Goal: Information Seeking & Learning: Learn about a topic

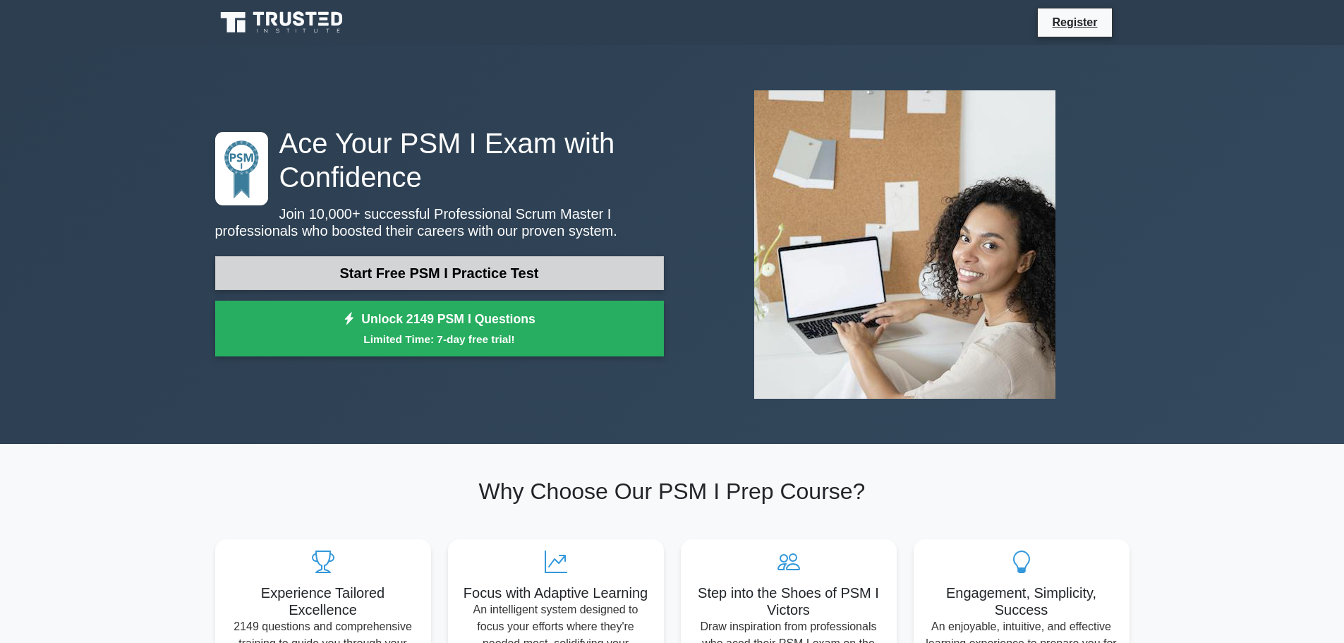
click at [600, 274] on link "Start Free PSM I Practice Test" at bounding box center [439, 273] width 449 height 34
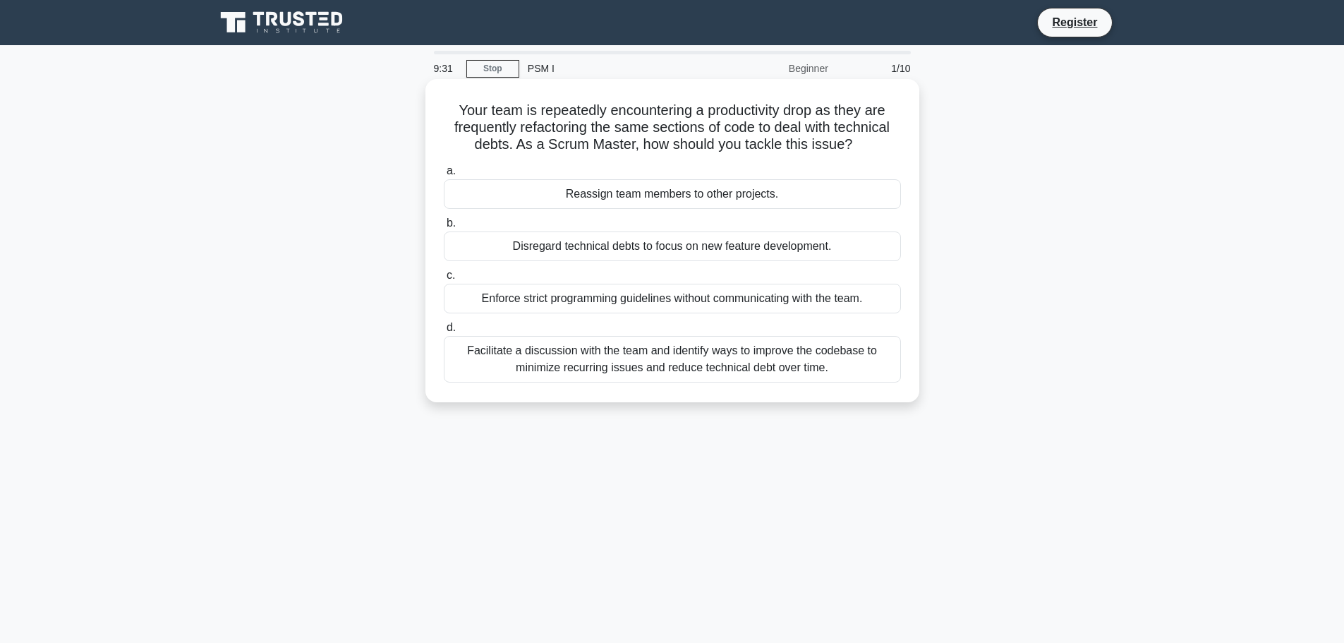
click at [749, 361] on div "Facilitate a discussion with the team and identify ways to improve the codebase…" at bounding box center [672, 359] width 457 height 47
click at [444, 332] on input "d. Facilitate a discussion with the team and identify ways to improve the codeb…" at bounding box center [444, 327] width 0 height 9
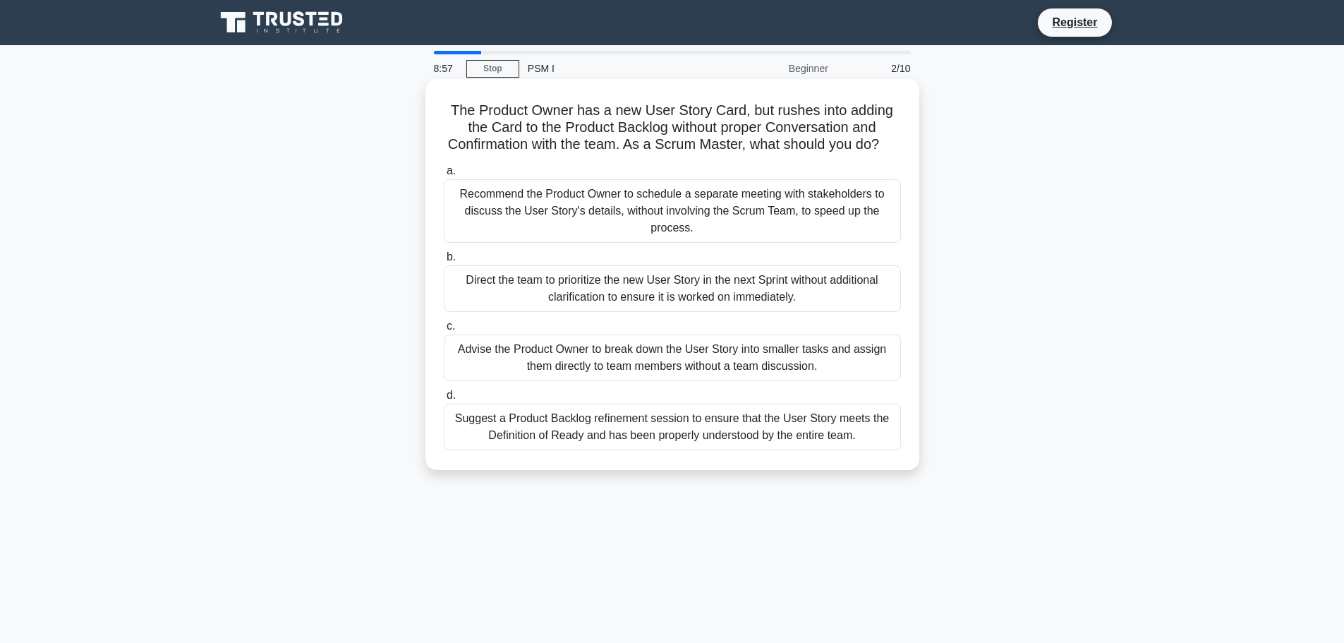
click at [818, 445] on div "Suggest a Product Backlog refinement session to ensure that the User Story meet…" at bounding box center [672, 427] width 457 height 47
click at [444, 400] on input "d. Suggest a Product Backlog refinement session to ensure that the User Story m…" at bounding box center [444, 395] width 0 height 9
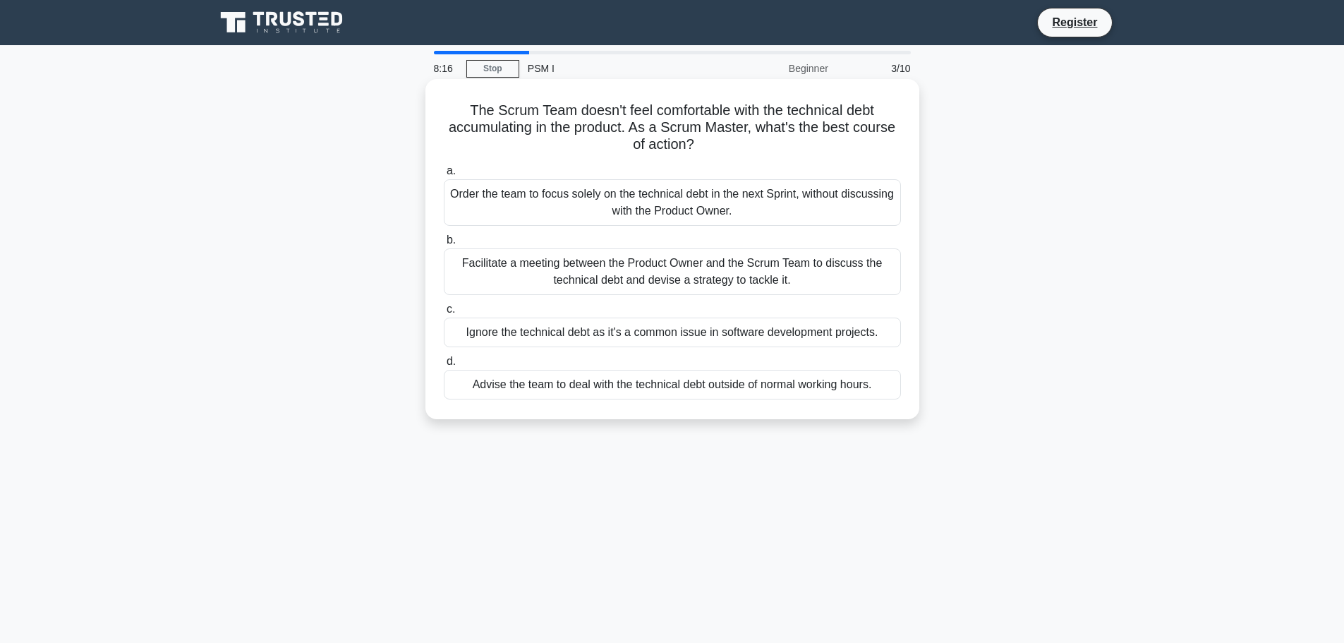
click at [861, 288] on div "Facilitate a meeting between the Product Owner and the Scrum Team to discuss th…" at bounding box center [672, 271] width 457 height 47
click at [444, 245] on input "b. Facilitate a meeting between the Product Owner and the Scrum Team to discuss…" at bounding box center [444, 240] width 0 height 9
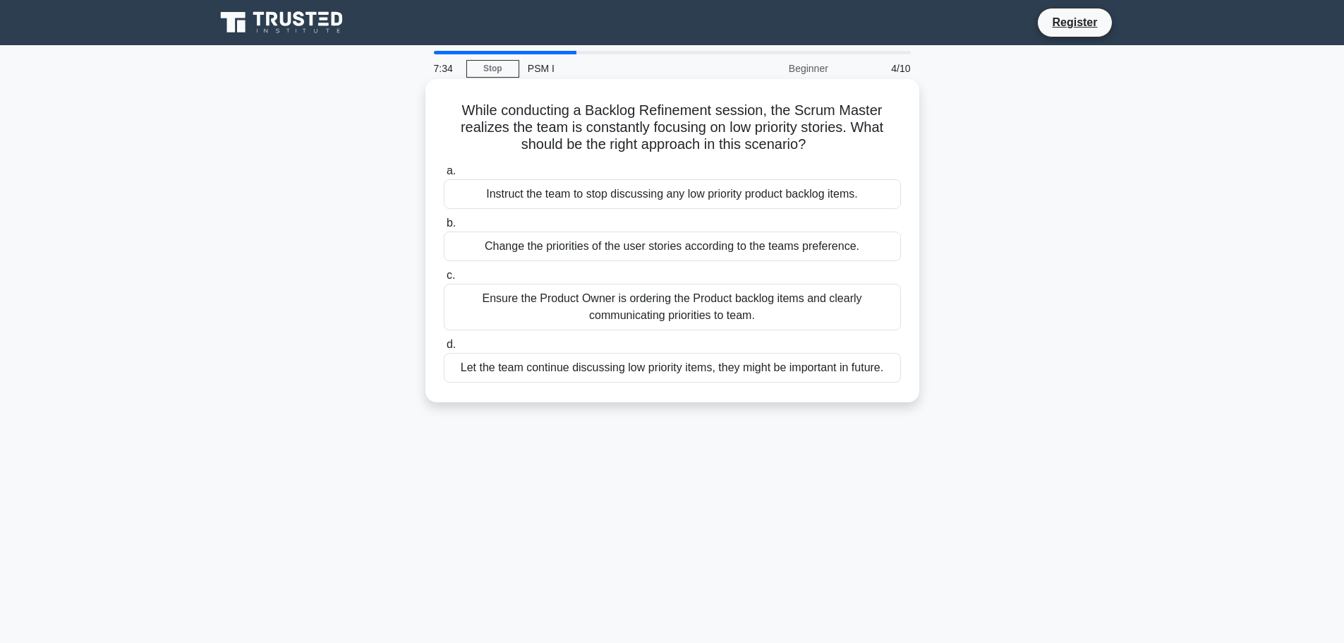
click at [799, 310] on div "Ensure the Product Owner is ordering the Product backlog items and clearly comm…" at bounding box center [672, 307] width 457 height 47
click at [444, 280] on input "c. Ensure the Product Owner is ordering the Product backlog items and clearly c…" at bounding box center [444, 275] width 0 height 9
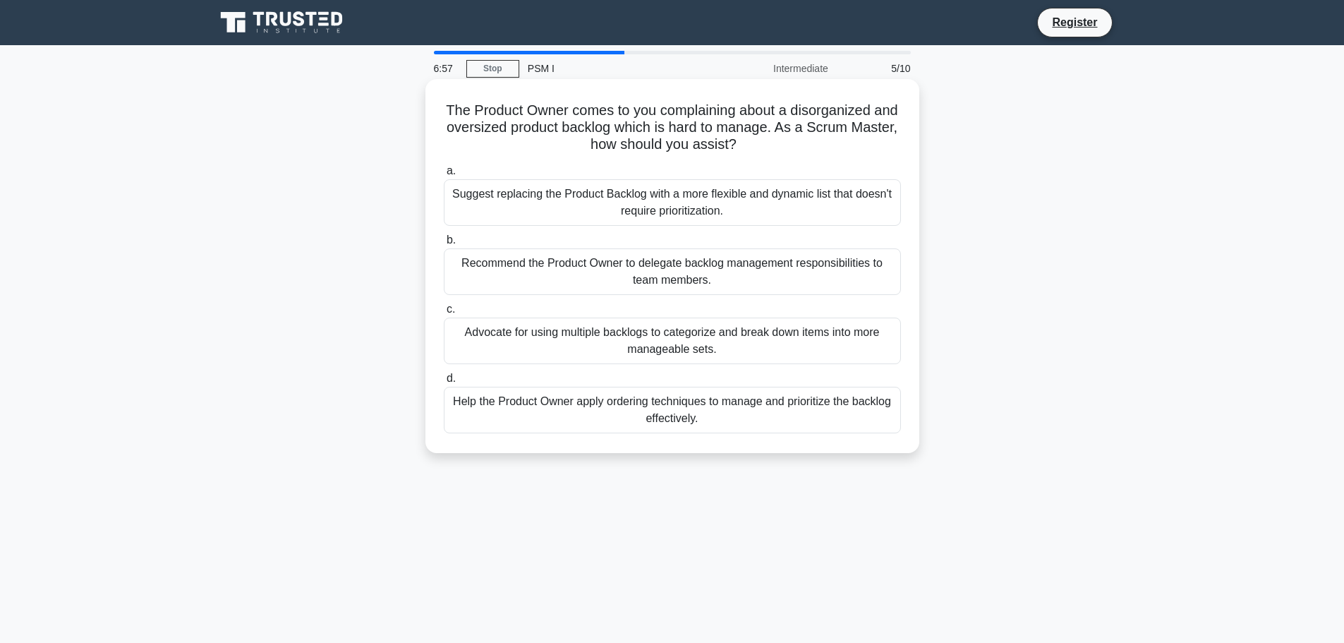
click at [723, 343] on div "Advocate for using multiple backlogs to categorize and break down items into mo…" at bounding box center [672, 341] width 457 height 47
click at [444, 314] on input "c. Advocate for using multiple backlogs to categorize and break down items into…" at bounding box center [444, 309] width 0 height 9
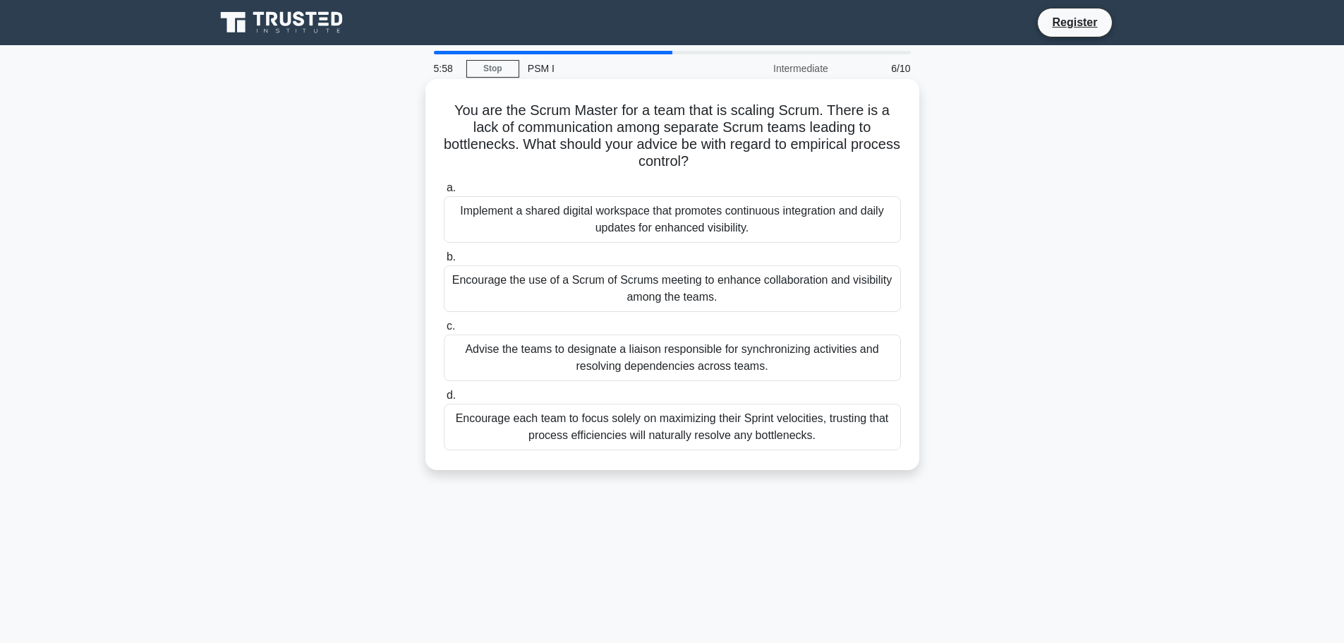
click at [838, 279] on div "Encourage the use of a Scrum of Scrums meeting to enhance collaboration and vis…" at bounding box center [672, 288] width 457 height 47
click at [444, 262] on input "b. Encourage the use of a Scrum of Scrums meeting to enhance collaboration and …" at bounding box center [444, 257] width 0 height 9
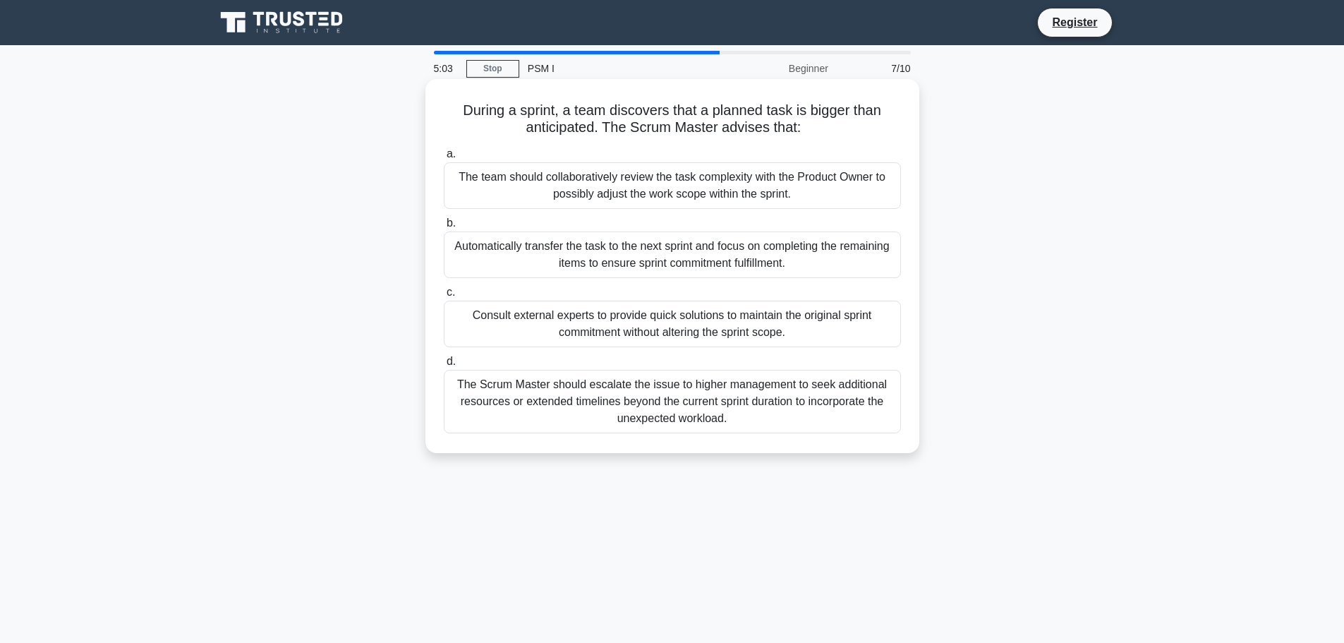
click at [833, 194] on div "The team should collaboratively review the task complexity with the Product Own…" at bounding box center [672, 185] width 457 height 47
click at [444, 159] on input "a. The team should collaboratively review the task complexity with the Product …" at bounding box center [444, 154] width 0 height 9
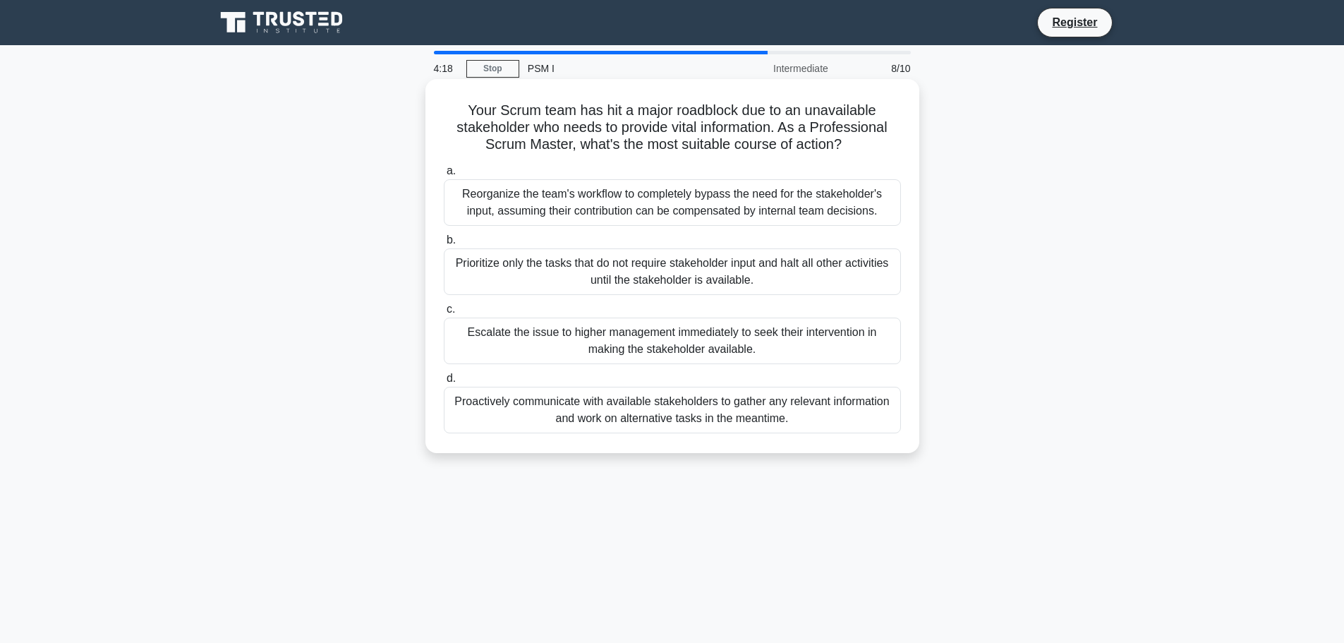
click at [804, 402] on div "Proactively communicate with available stakeholders to gather any relevant info…" at bounding box center [672, 410] width 457 height 47
click at [444, 383] on input "d. Proactively communicate with available stakeholders to gather any relevant i…" at bounding box center [444, 378] width 0 height 9
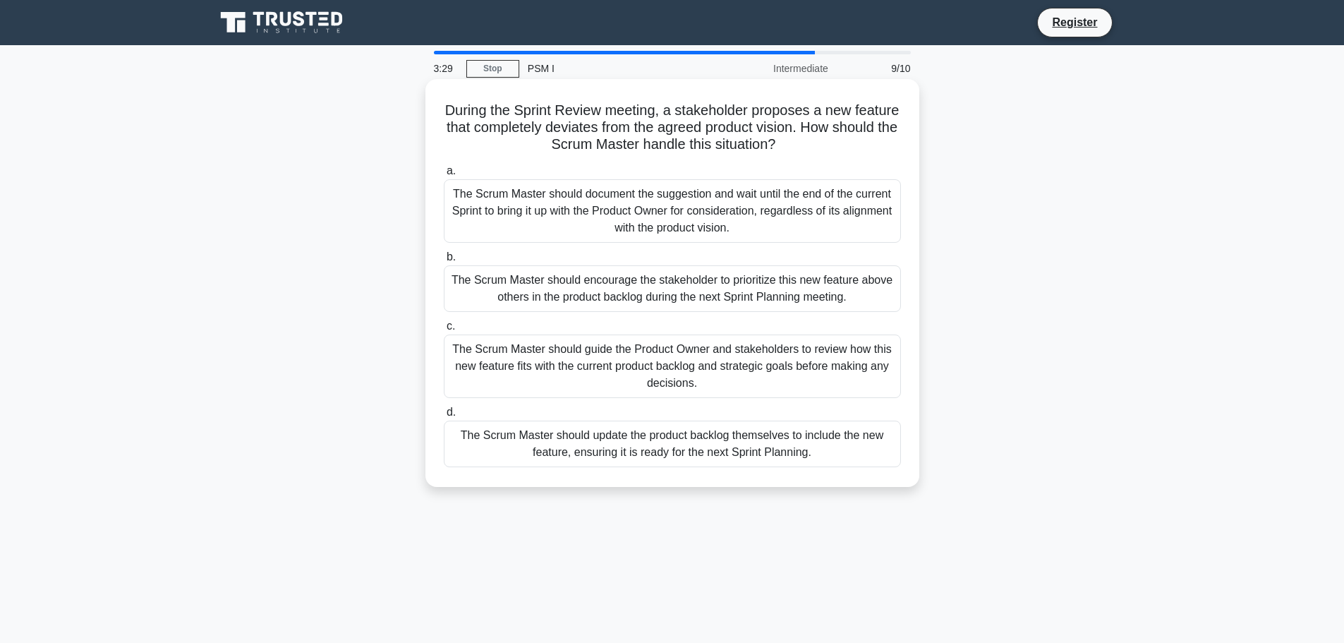
click at [835, 221] on div "The Scrum Master should document the suggestion and wait until the end of the c…" at bounding box center [672, 211] width 457 height 64
click at [444, 176] on input "a. The Scrum Master should document the suggestion and wait until the end of th…" at bounding box center [444, 171] width 0 height 9
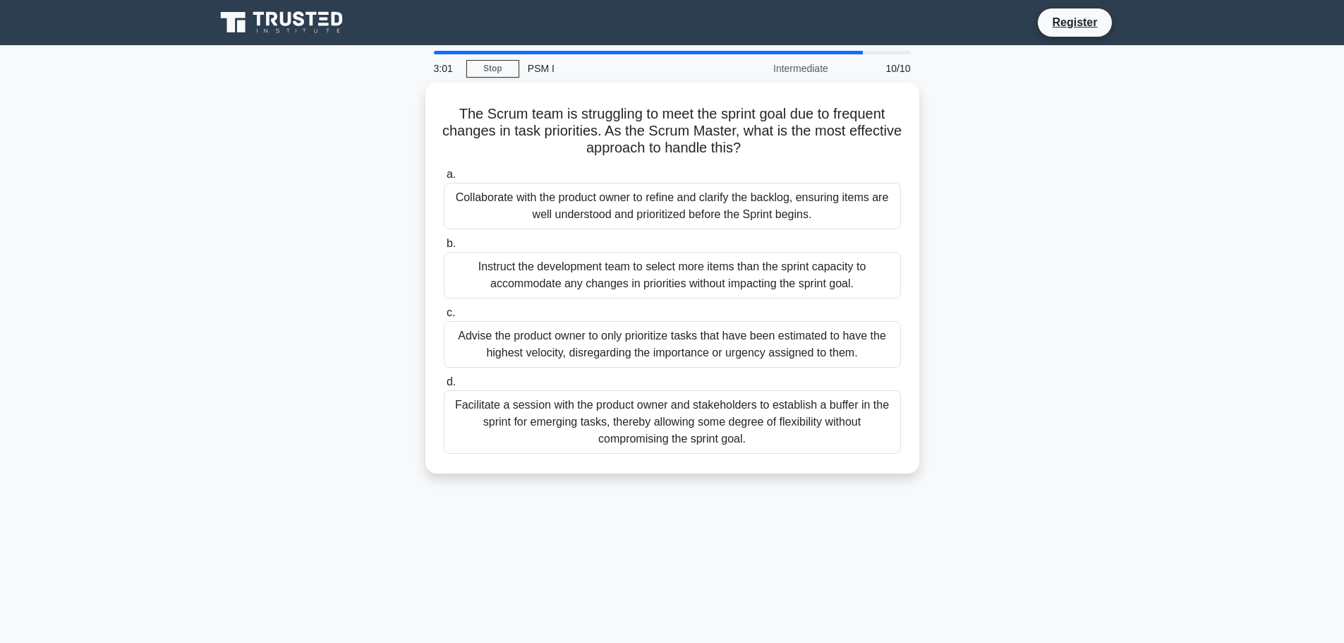
click at [794, 64] on div "Intermediate" at bounding box center [774, 68] width 123 height 28
click at [1057, 162] on div "The Scrum team is struggling to meet the sprint goal due to frequent changes in…" at bounding box center [672, 287] width 931 height 408
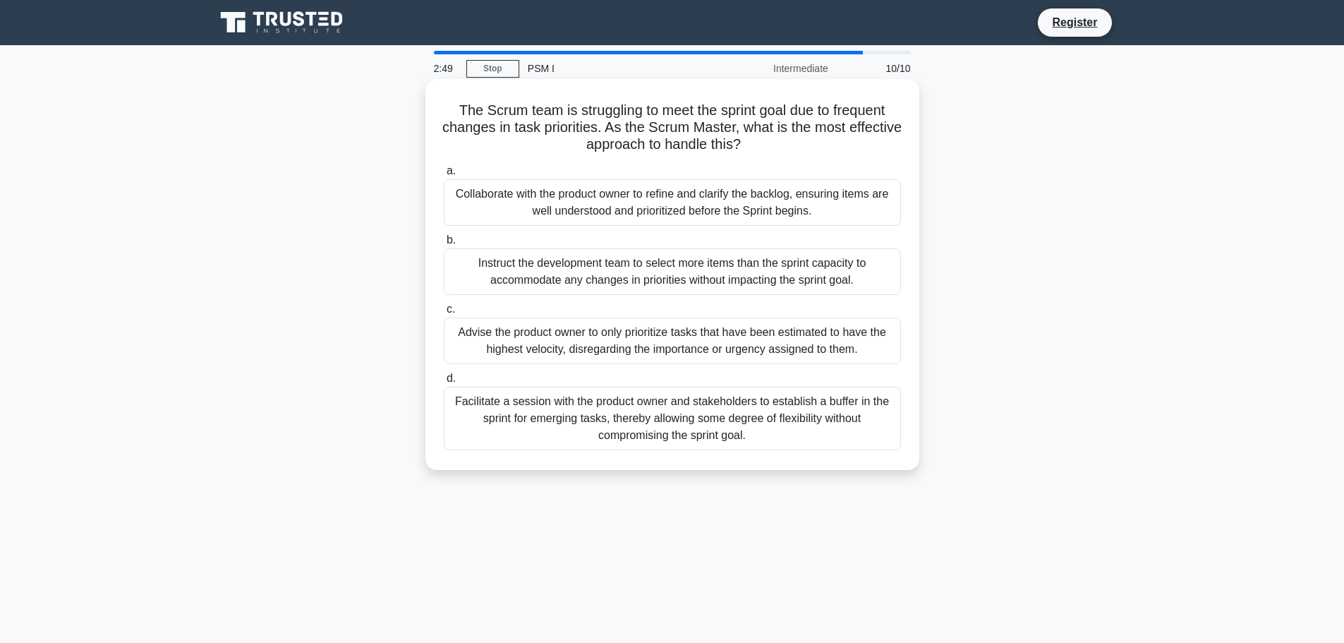
click at [606, 86] on div "The Scrum team is struggling to meet the sprint goal due to frequent changes in…" at bounding box center [672, 275] width 483 height 380
click at [619, 123] on h5 "The Scrum team is struggling to meet the sprint goal due to frequent changes in…" at bounding box center [672, 128] width 460 height 52
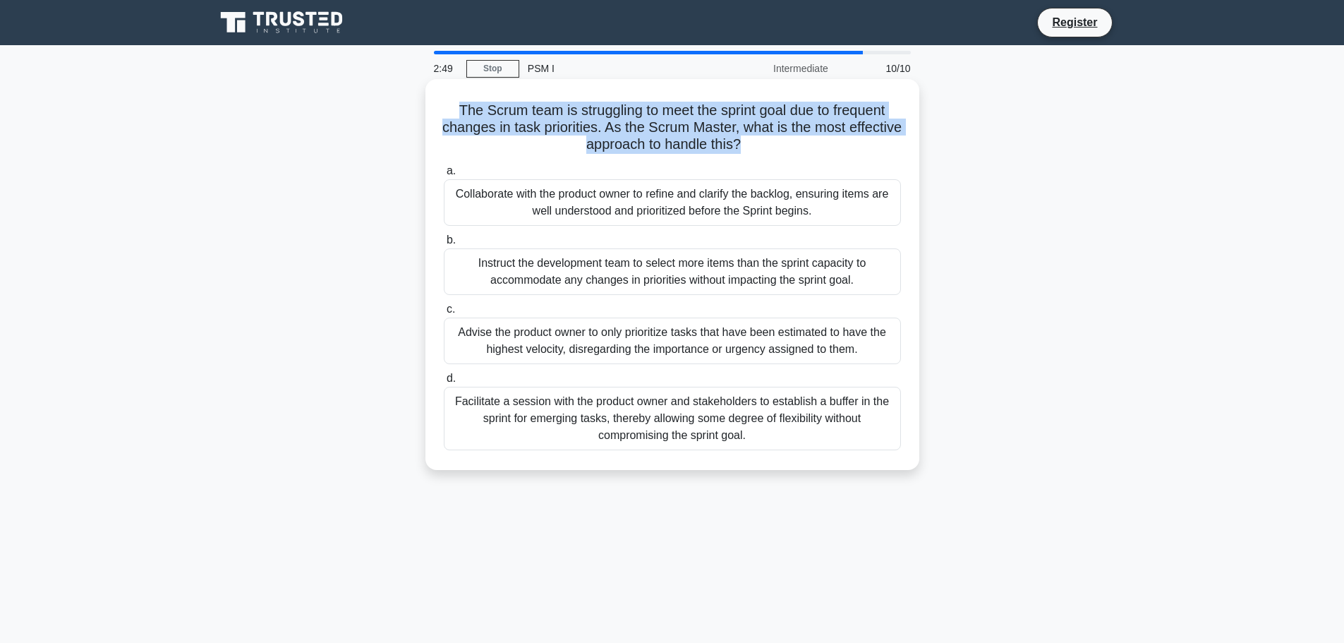
click at [619, 123] on h5 "The Scrum team is struggling to meet the sprint goal due to frequent changes in…" at bounding box center [672, 128] width 460 height 52
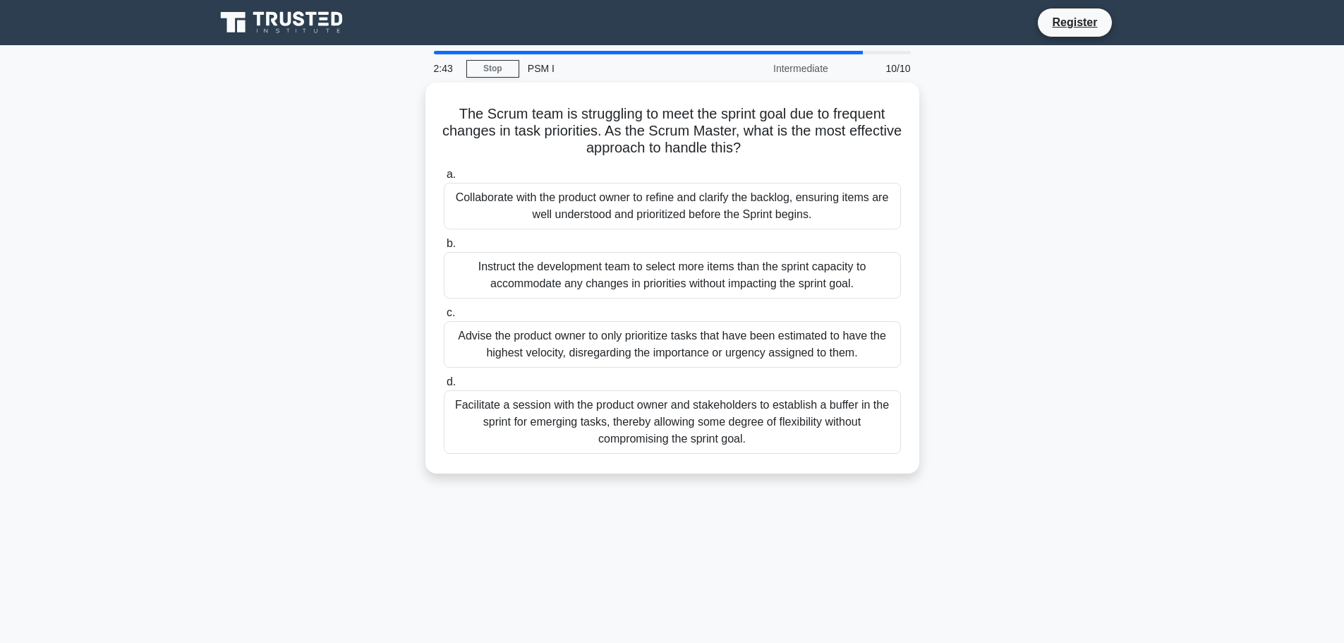
click at [1039, 169] on div "The Scrum team is struggling to meet the sprint goal due to frequent changes in…" at bounding box center [672, 287] width 931 height 408
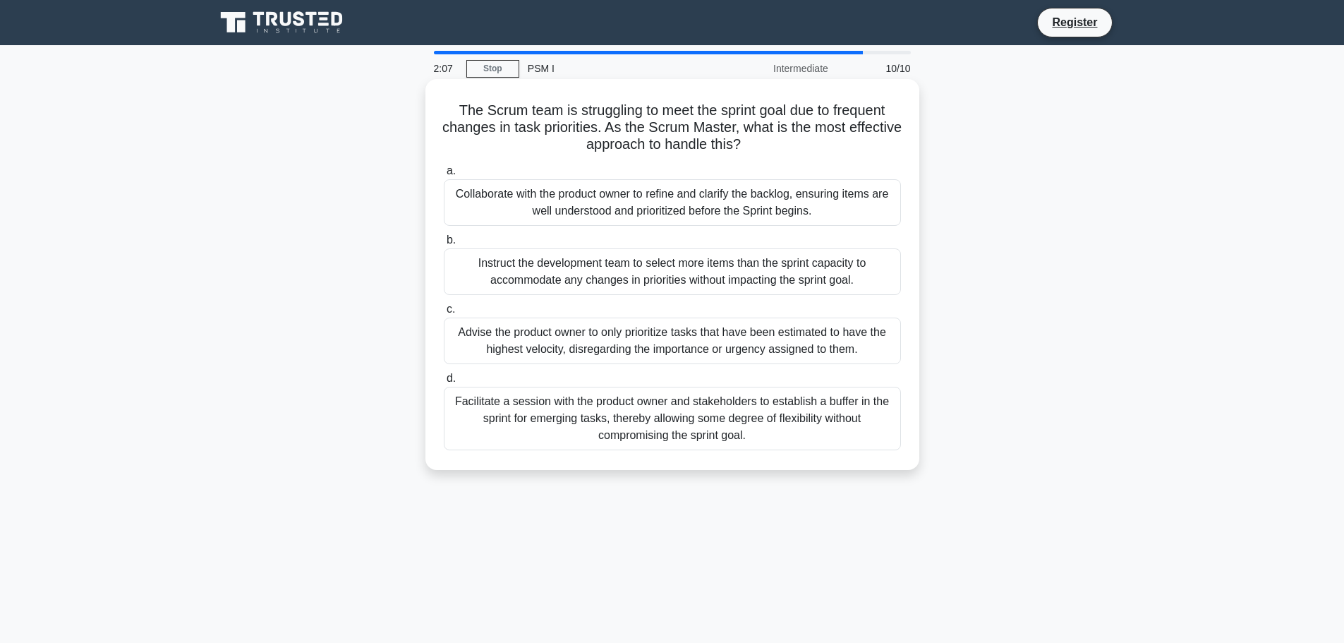
click at [837, 212] on div "Collaborate with the product owner to refine and clarify the backlog, ensuring …" at bounding box center [672, 202] width 457 height 47
click at [444, 176] on input "a. Collaborate with the product owner to refine and clarify the backlog, ensuri…" at bounding box center [444, 171] width 0 height 9
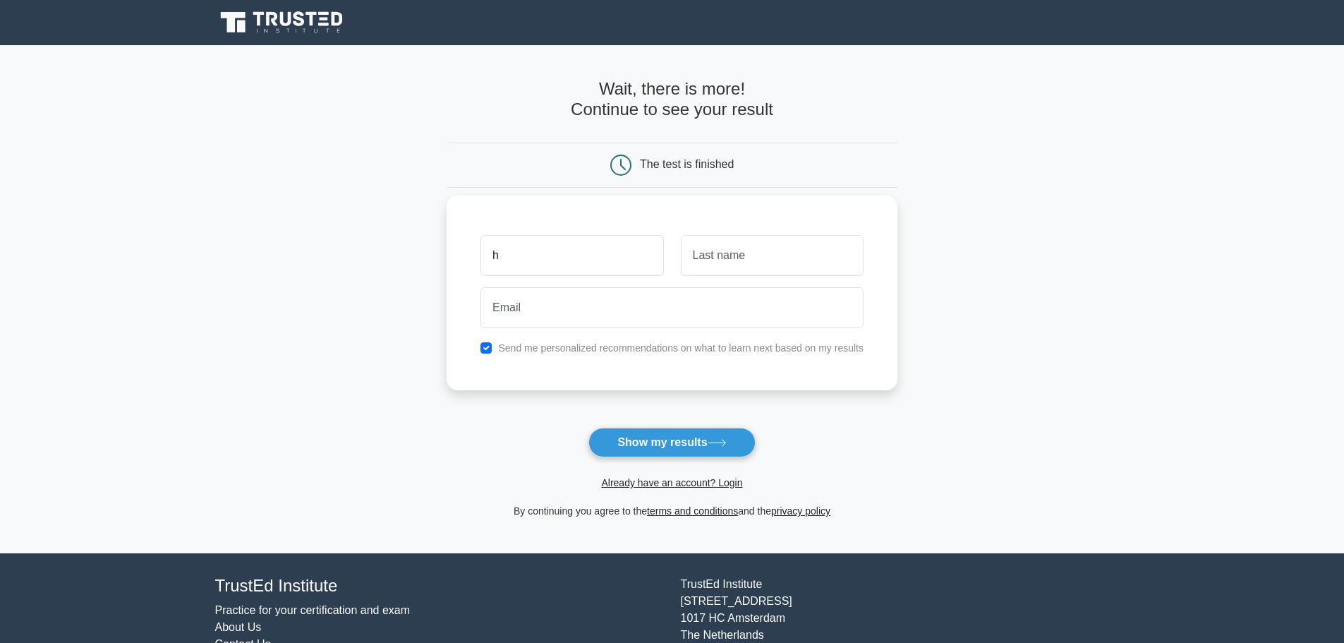
type input "h"
click at [759, 263] on input "text" at bounding box center [772, 255] width 183 height 41
type input "b"
click at [624, 322] on input "email" at bounding box center [671, 307] width 383 height 41
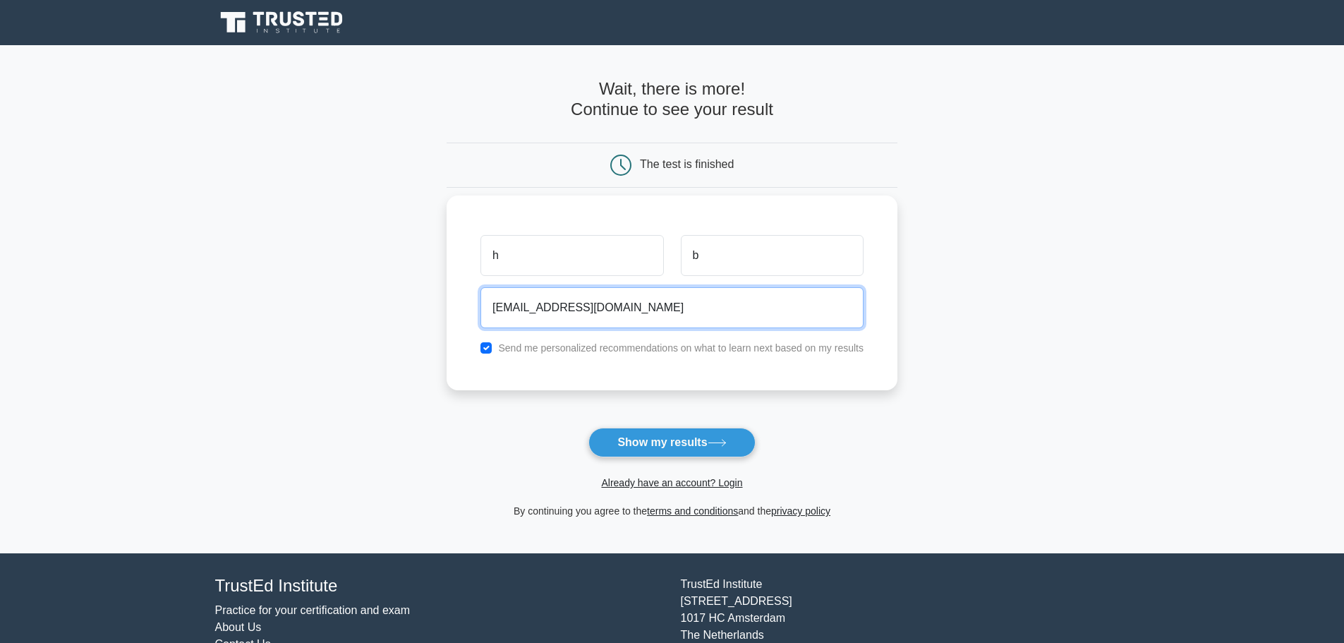
type input "hashimbagasii@gmail.com"
click at [627, 352] on label "Send me personalized recommendations on what to learn next based on my results" at bounding box center [680, 347] width 365 height 11
click at [489, 346] on input "checkbox" at bounding box center [485, 347] width 11 height 11
checkbox input "false"
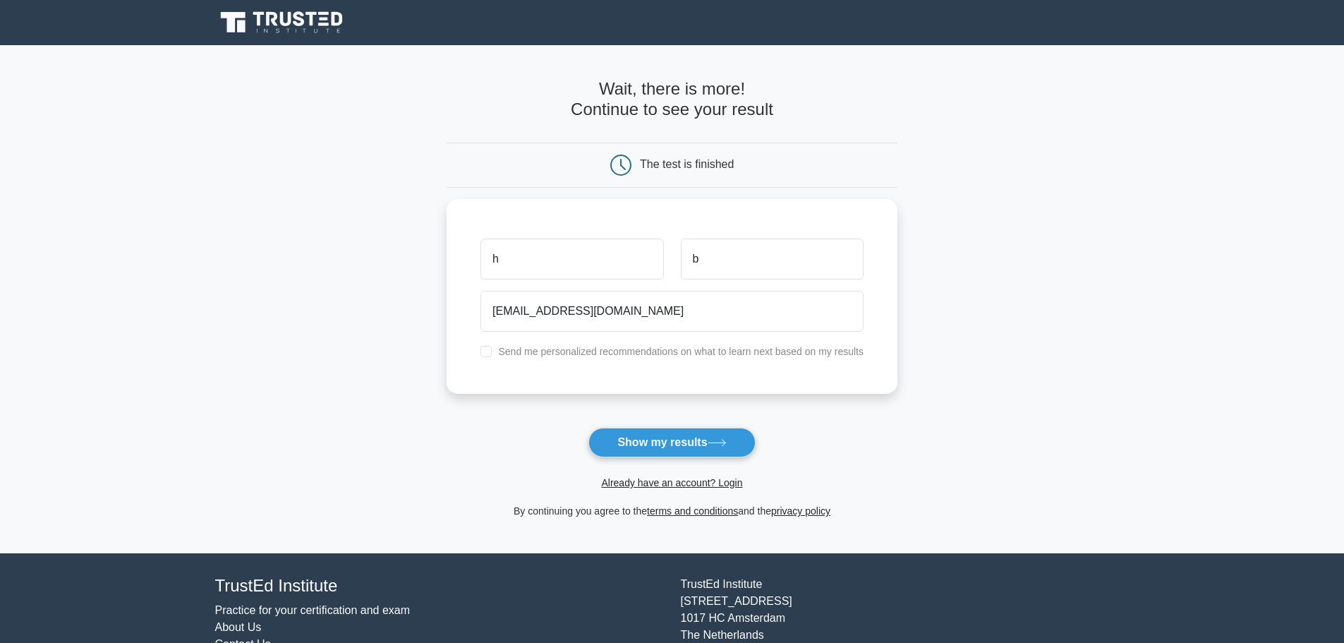
click at [714, 396] on form "Wait, there is more! Continue to see your result The test is finished h b" at bounding box center [672, 299] width 451 height 440
click at [727, 442] on icon at bounding box center [717, 443] width 19 height 8
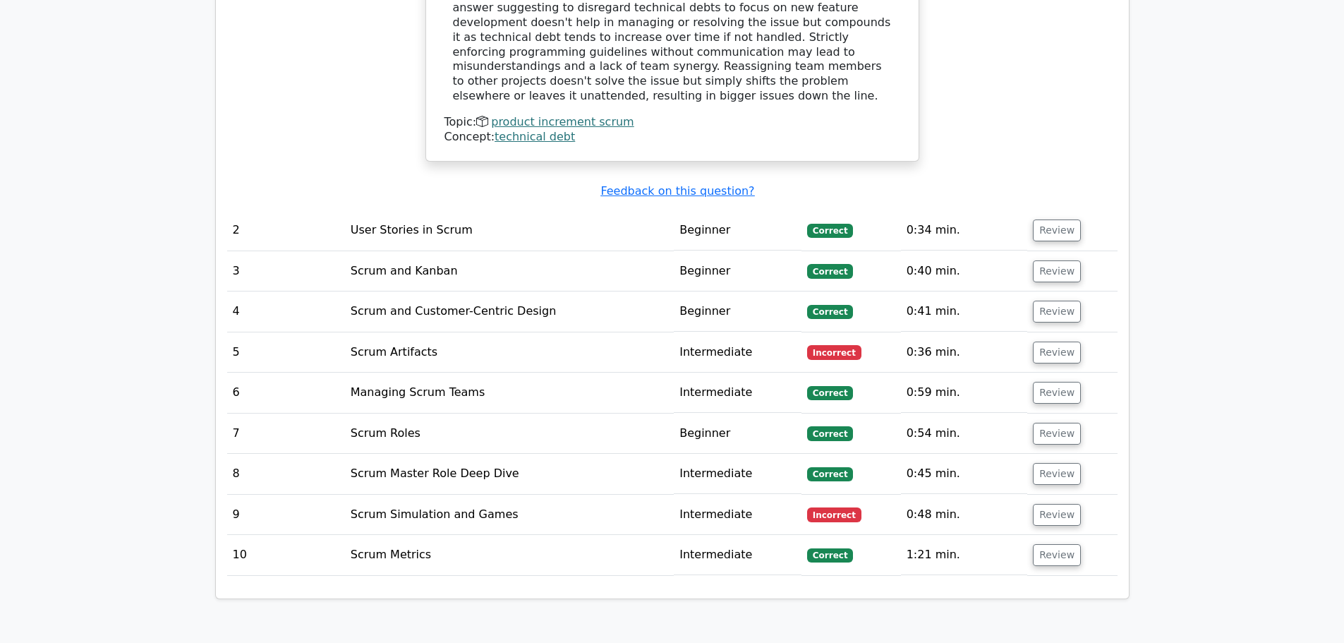
scroll to position [1834, 0]
click at [1053, 340] on button "Review" at bounding box center [1057, 351] width 48 height 22
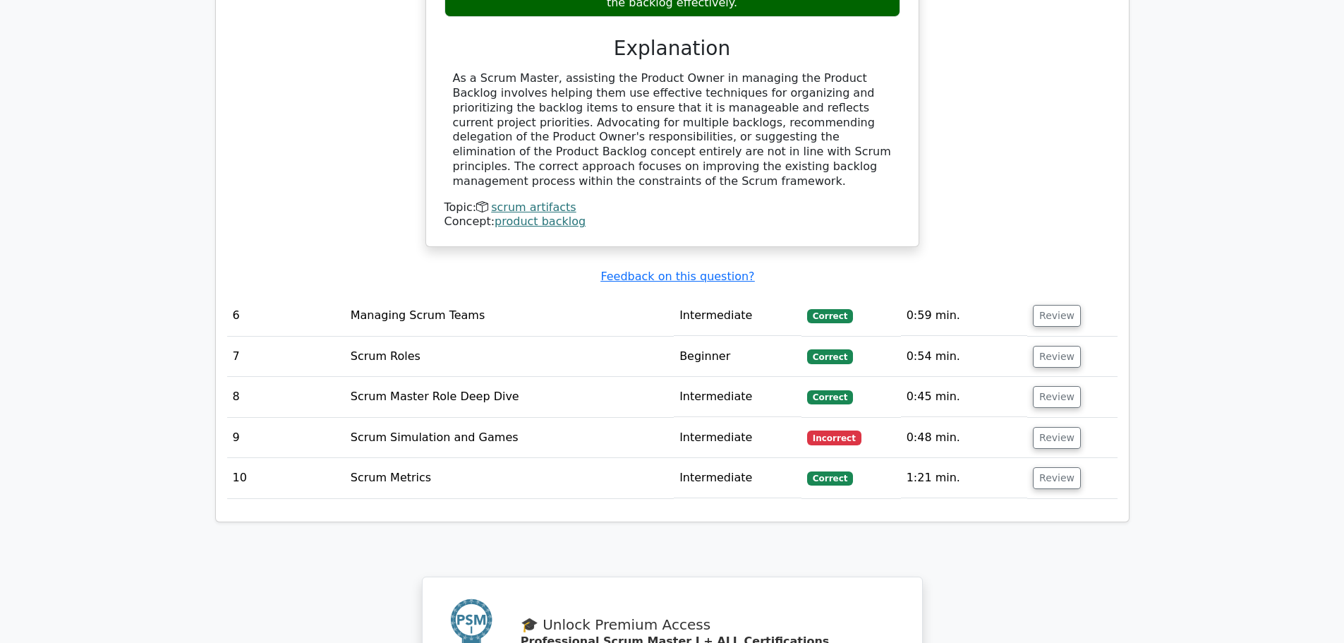
scroll to position [2540, 0]
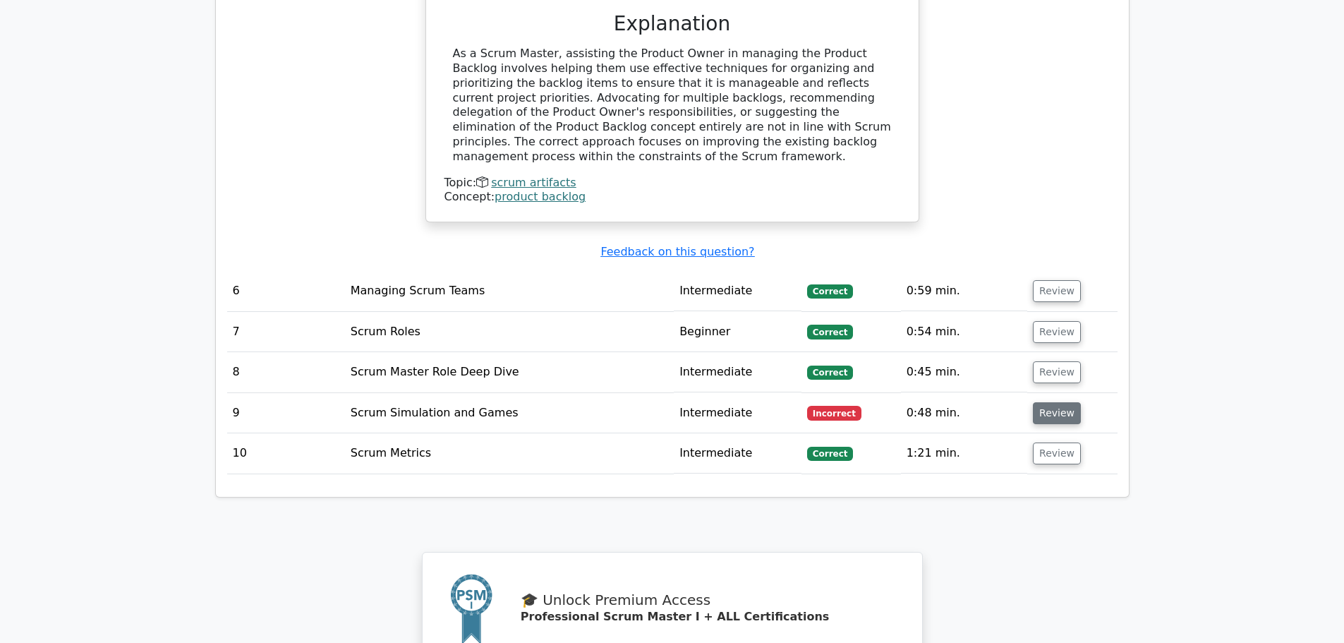
click at [1052, 402] on button "Review" at bounding box center [1057, 413] width 48 height 22
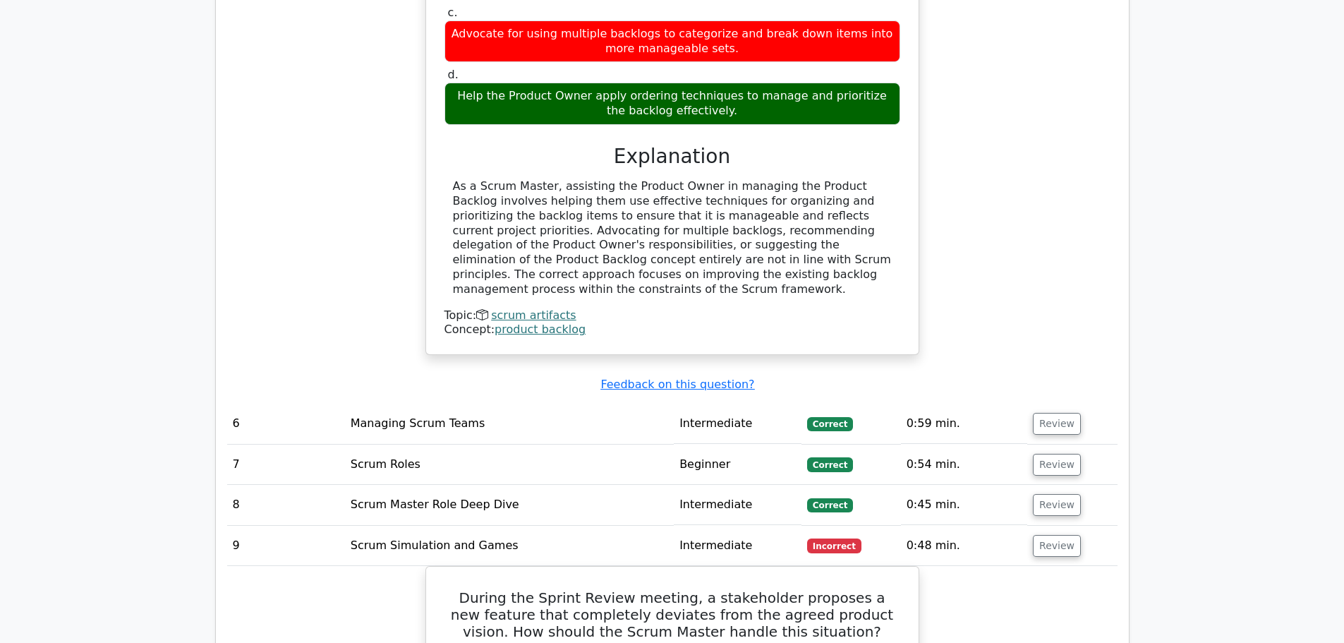
scroll to position [2187, 0]
